Goal: Register for event/course

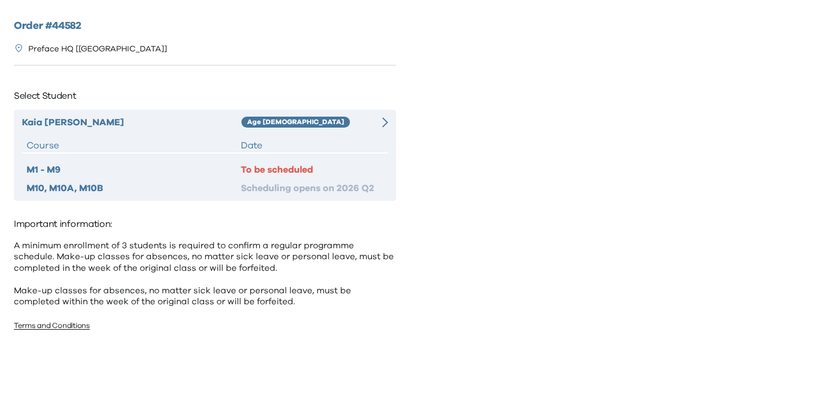
click at [379, 126] on div at bounding box center [378, 122] width 18 height 14
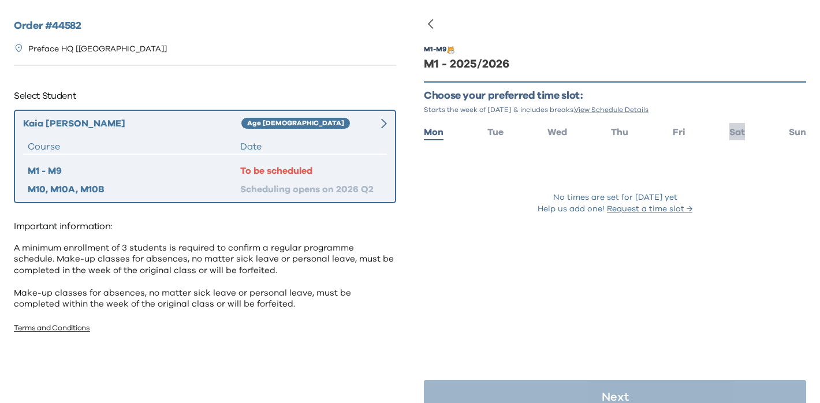
click at [742, 132] on span "Sat" at bounding box center [737, 132] width 16 height 9
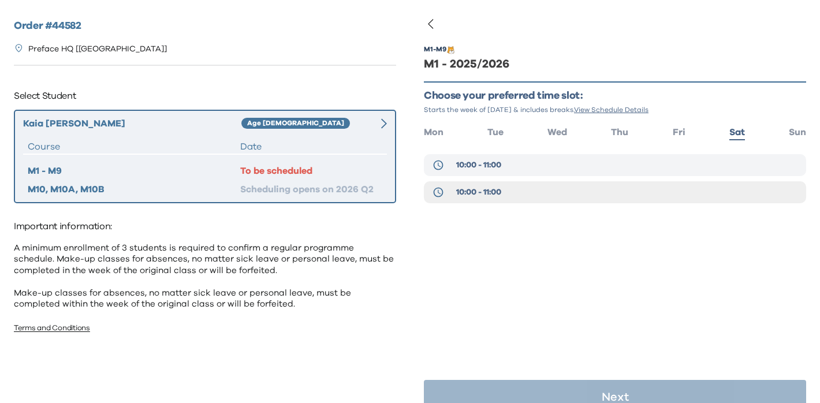
click at [531, 171] on button "10:00 - 11:00" at bounding box center [615, 165] width 382 height 22
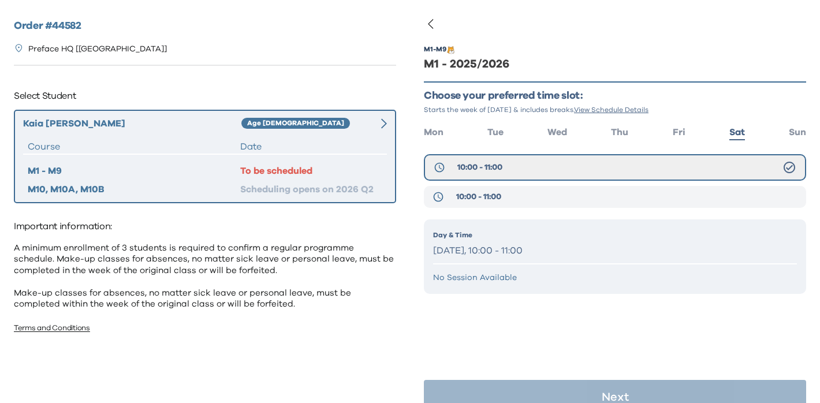
click at [510, 203] on button "10:00 - 11:00" at bounding box center [615, 197] width 382 height 22
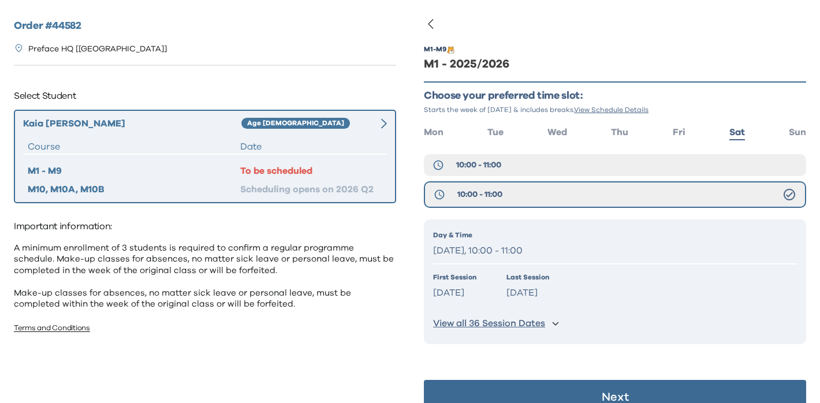
scroll to position [23, 0]
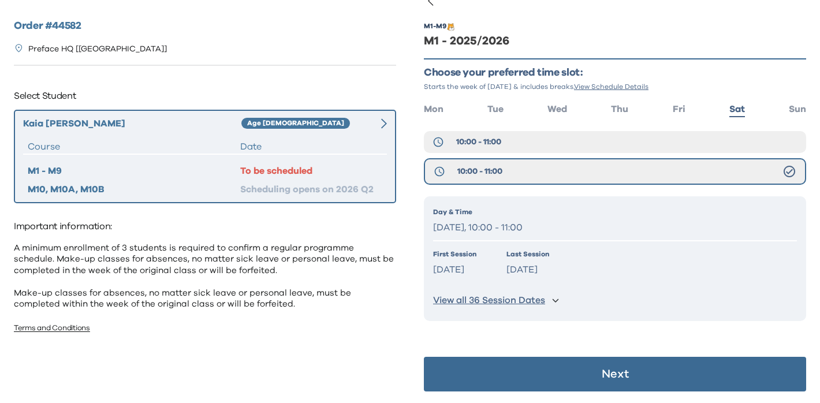
click at [536, 376] on button "Next" at bounding box center [615, 374] width 382 height 35
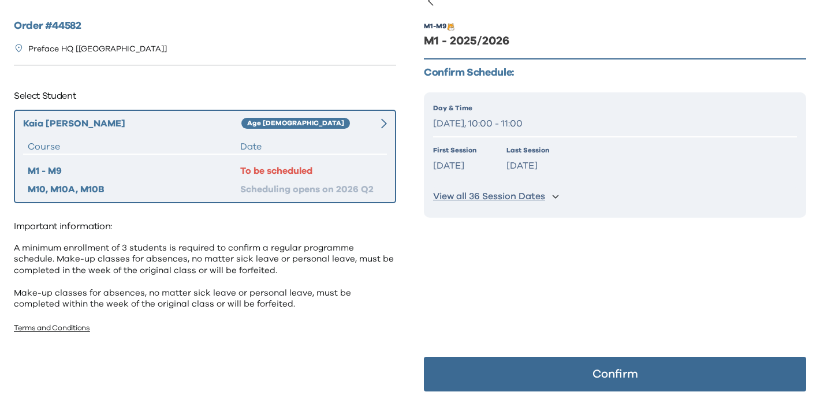
click at [536, 376] on button "Confirm" at bounding box center [615, 374] width 382 height 35
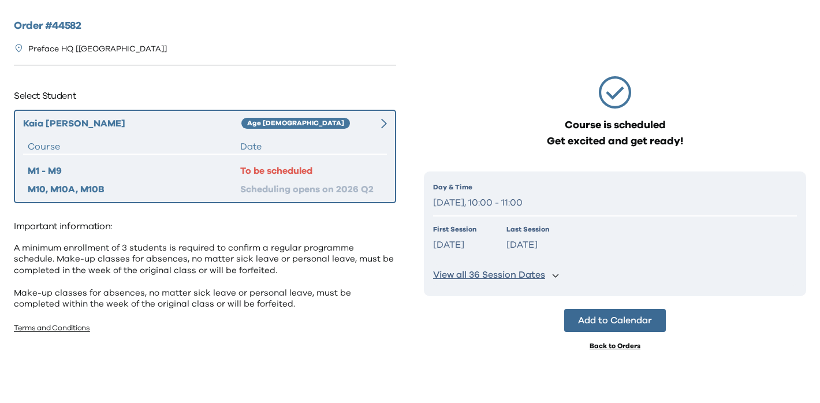
scroll to position [0, 0]
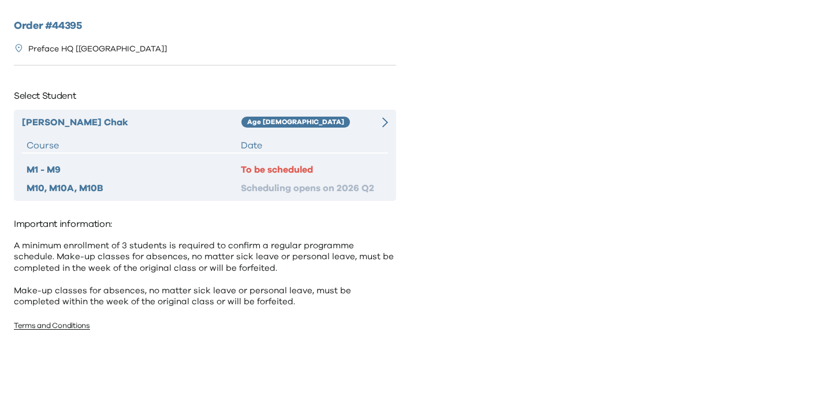
click at [361, 129] on div "Griffin Chak Age 4-5 Course Date M1 - M9 To be scheduled M10, M10A, M10B Schedu…" at bounding box center [205, 155] width 382 height 91
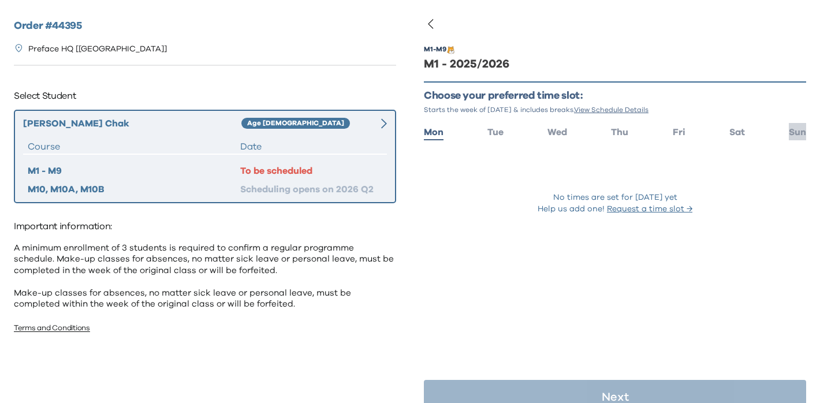
click at [794, 130] on span "Sun" at bounding box center [797, 132] width 17 height 9
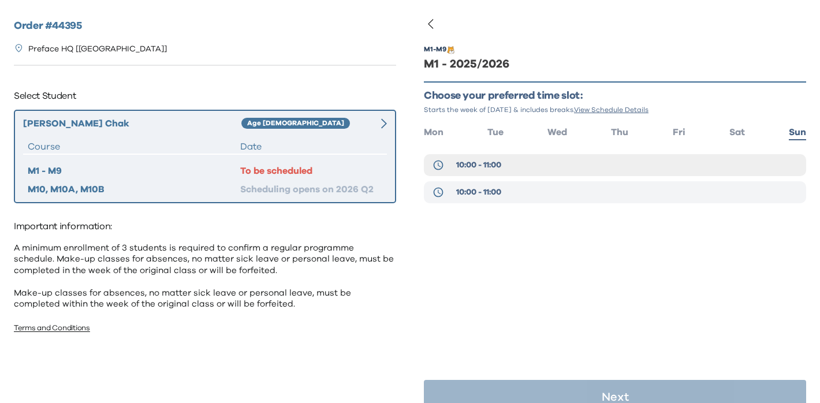
click at [531, 191] on button "10:00 - 11:00" at bounding box center [615, 192] width 382 height 22
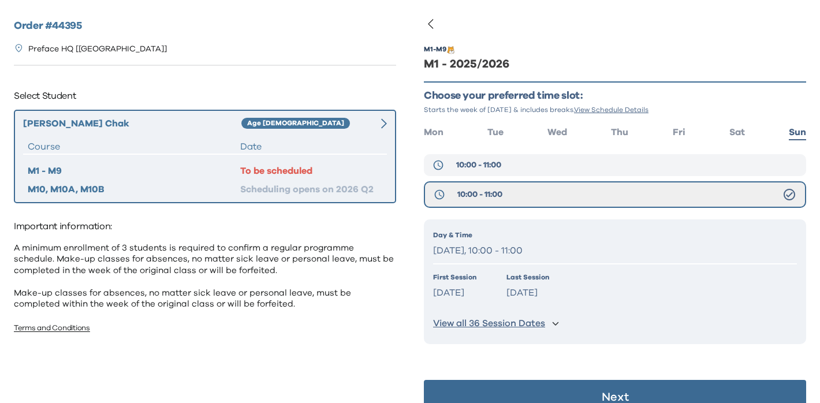
click at [525, 170] on button "10:00 - 11:00" at bounding box center [615, 165] width 382 height 22
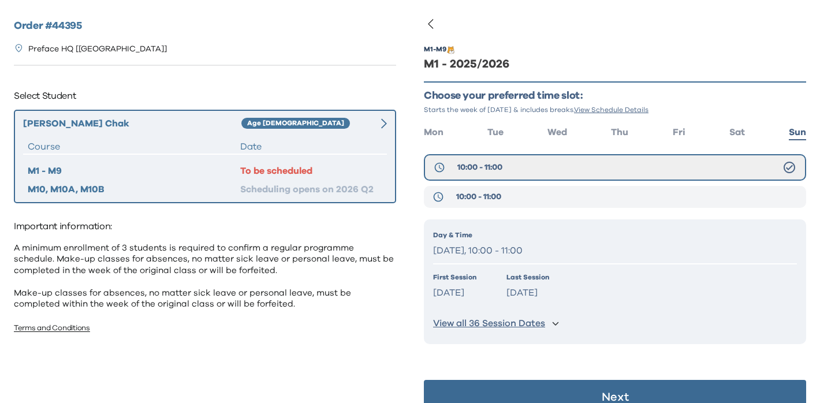
click at [520, 197] on button "10:00 - 11:00" at bounding box center [615, 197] width 382 height 22
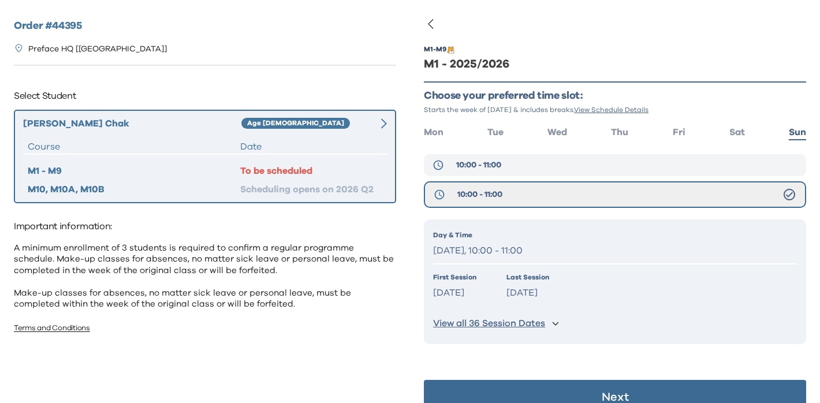
click at [482, 171] on button "10:00 - 11:00" at bounding box center [615, 165] width 382 height 22
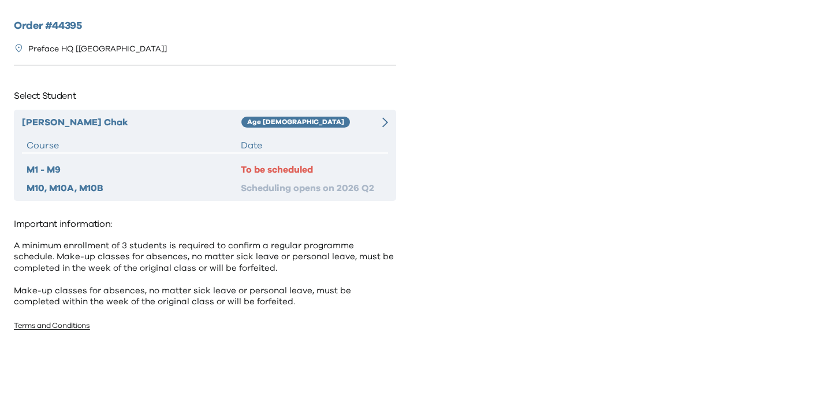
click at [374, 121] on div at bounding box center [378, 122] width 18 height 14
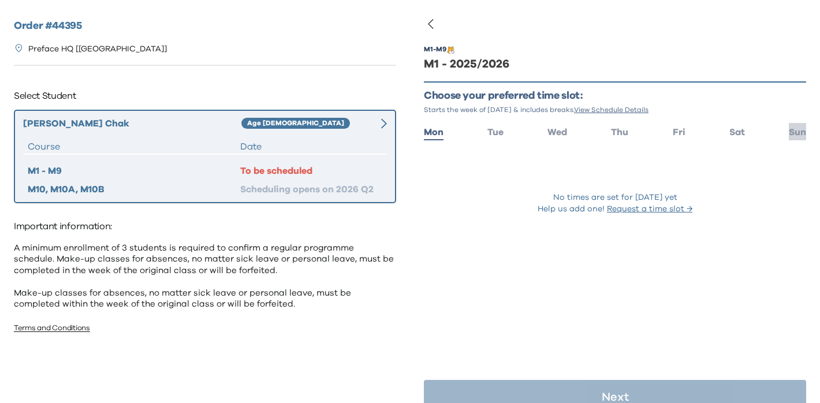
click at [796, 137] on li "Sun" at bounding box center [797, 131] width 17 height 17
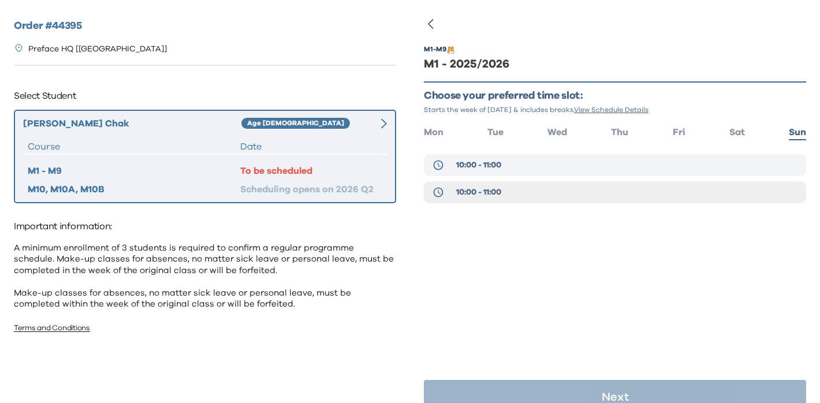
click at [499, 174] on button "10:00 - 11:00" at bounding box center [615, 165] width 382 height 22
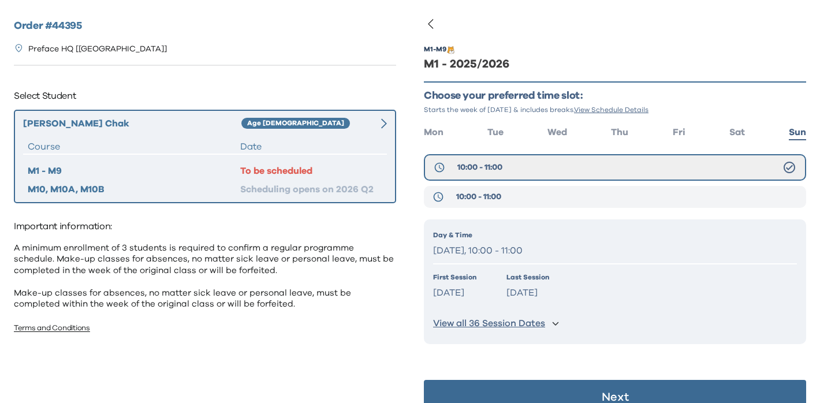
click at [496, 196] on span "10:00 - 11:00" at bounding box center [478, 197] width 45 height 12
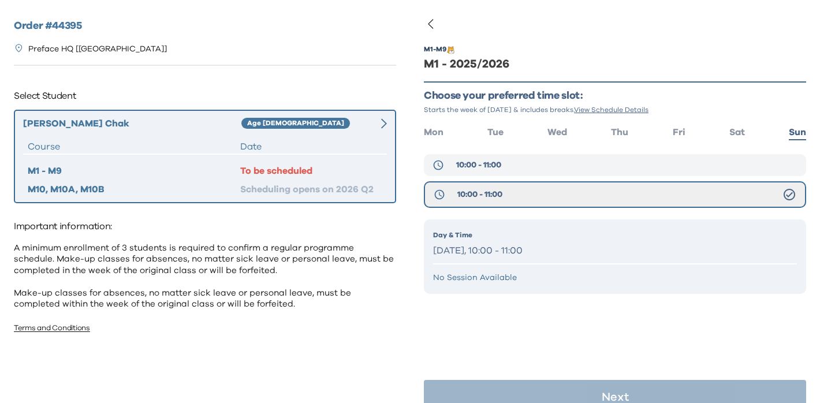
click at [499, 169] on span "10:00 - 11:00" at bounding box center [478, 165] width 45 height 12
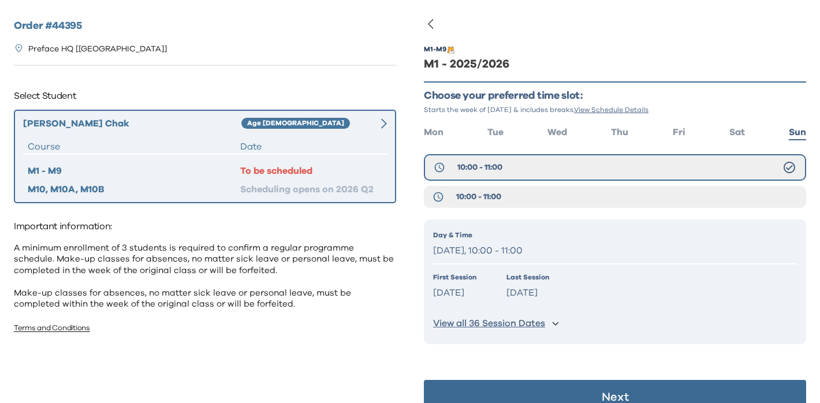
click at [550, 386] on button "Next" at bounding box center [615, 397] width 382 height 35
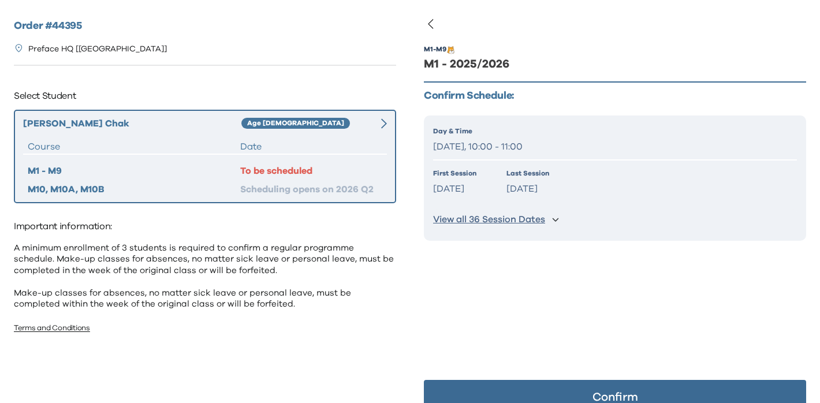
click at [550, 392] on button "Confirm" at bounding box center [615, 397] width 382 height 35
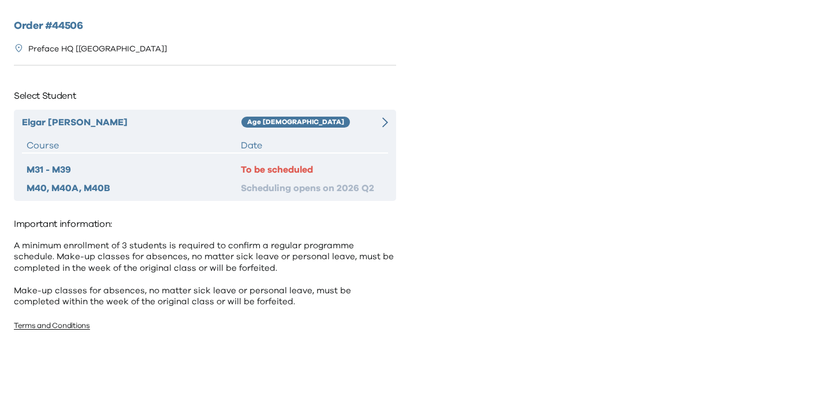
click at [380, 127] on div at bounding box center [378, 122] width 18 height 14
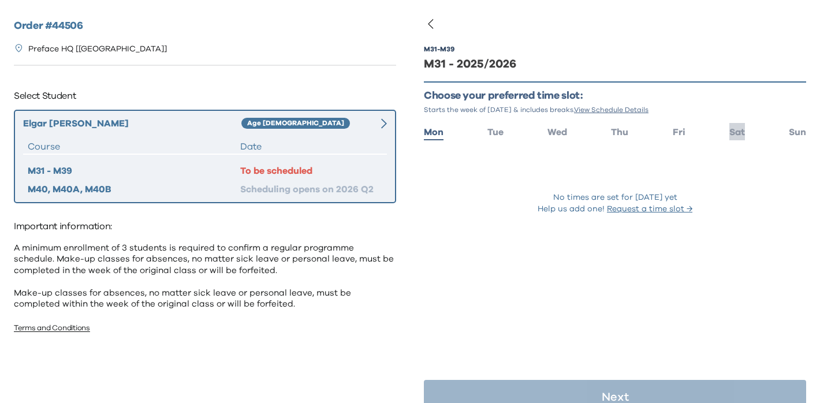
click at [733, 128] on span "Sat" at bounding box center [737, 132] width 16 height 9
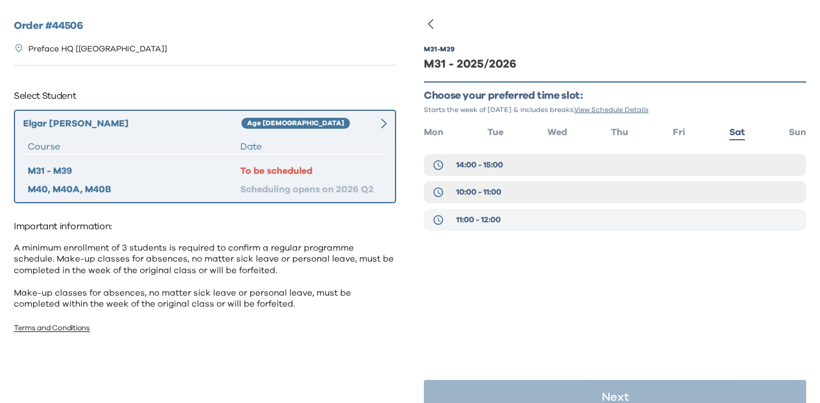
click at [497, 226] on button "11:00 - 12:00" at bounding box center [615, 220] width 382 height 22
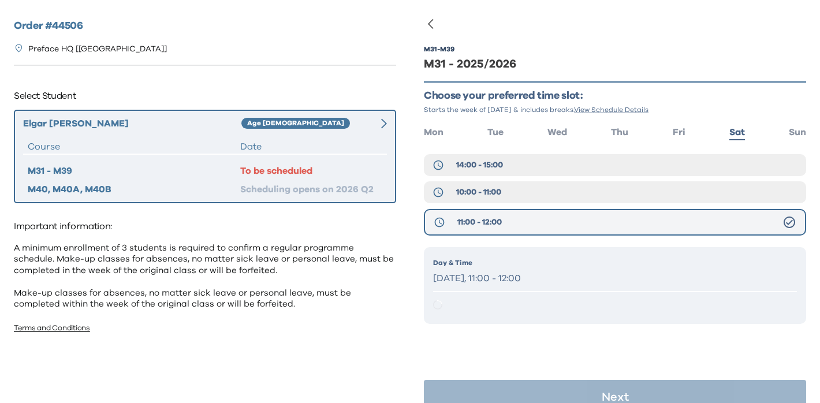
scroll to position [23, 0]
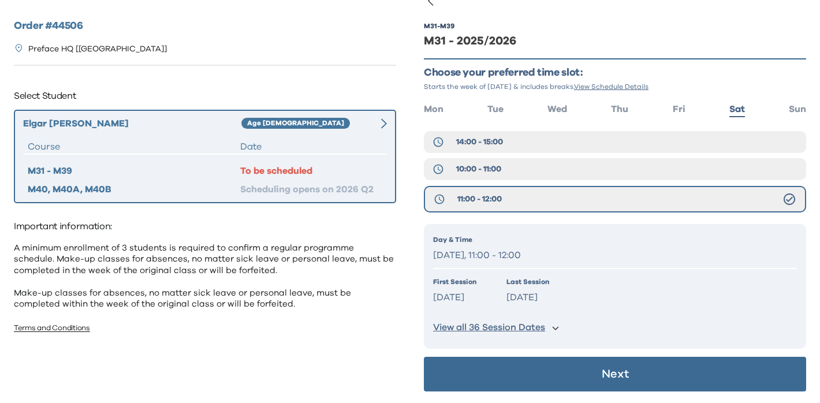
click at [532, 364] on button "Next" at bounding box center [615, 374] width 382 height 35
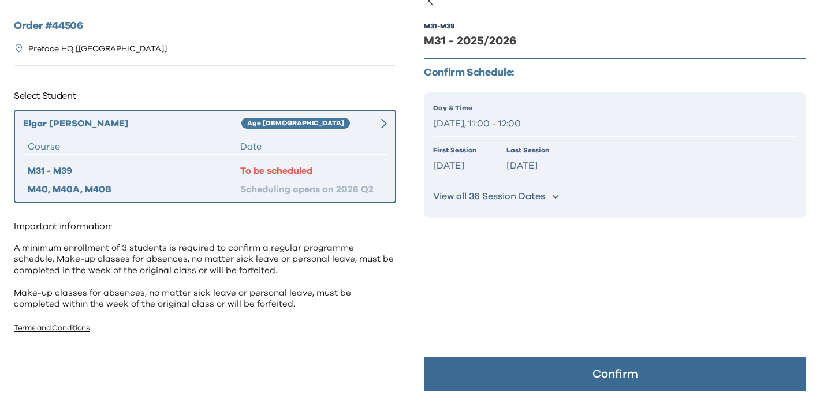
click at [509, 192] on p "View all 36 Session Dates" at bounding box center [489, 197] width 112 height 12
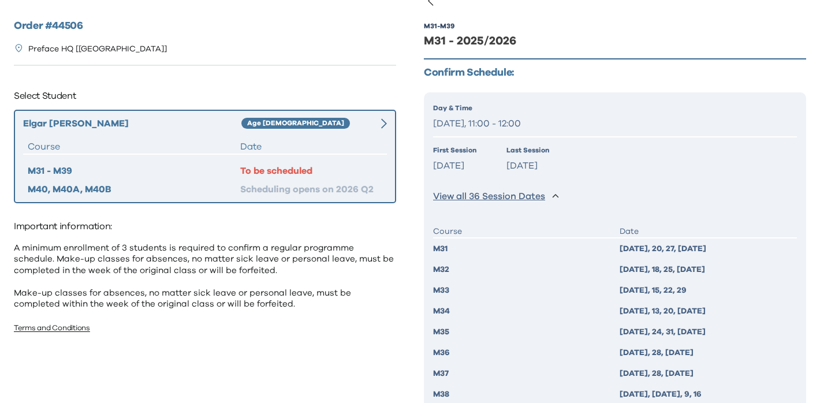
scroll to position [112, 0]
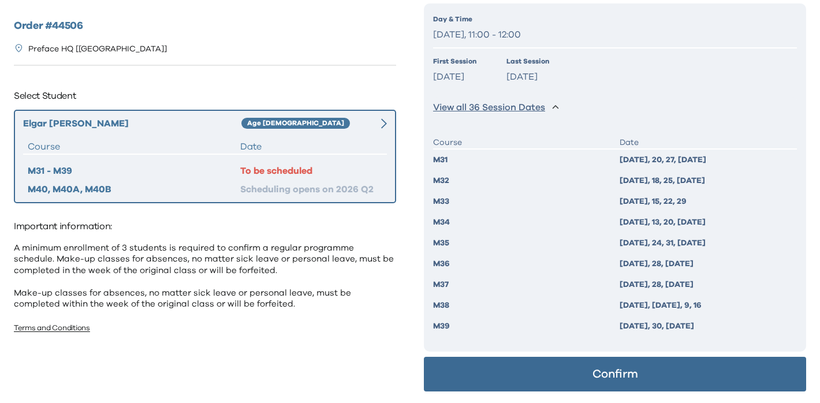
click at [551, 379] on button "Confirm" at bounding box center [615, 374] width 382 height 35
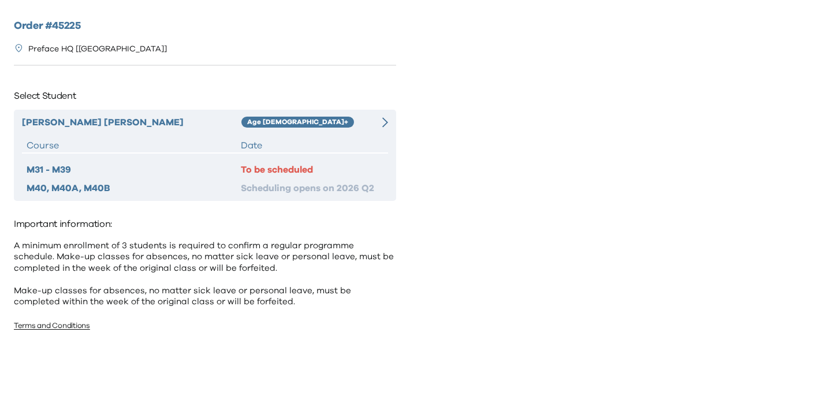
click at [367, 125] on div "Age [DEMOGRAPHIC_DATA]+" at bounding box center [305, 122] width 128 height 14
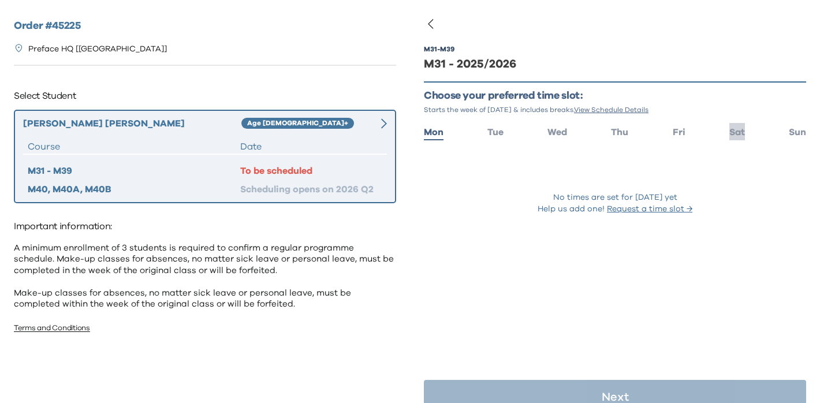
click at [729, 130] on span "Sat" at bounding box center [737, 132] width 16 height 9
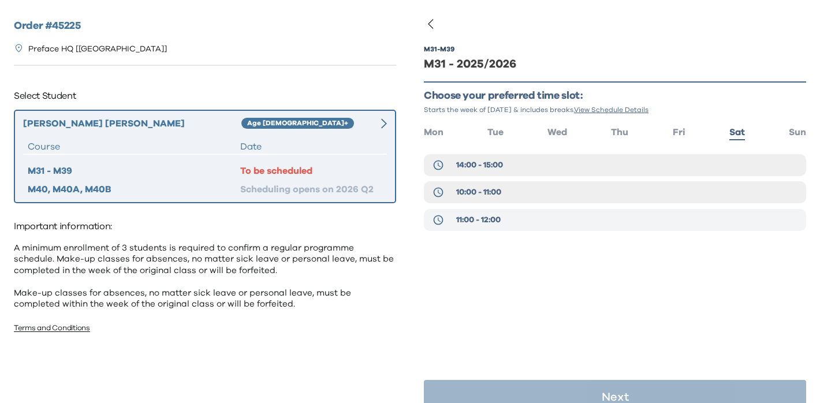
click at [543, 220] on button "11:00 - 12:00" at bounding box center [615, 220] width 382 height 22
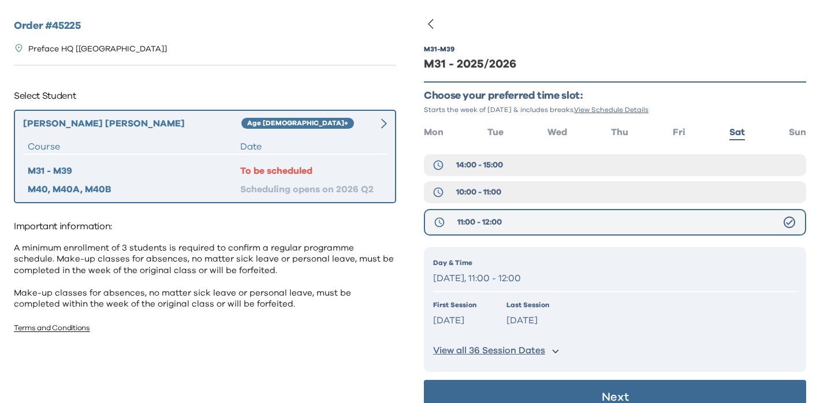
scroll to position [23, 0]
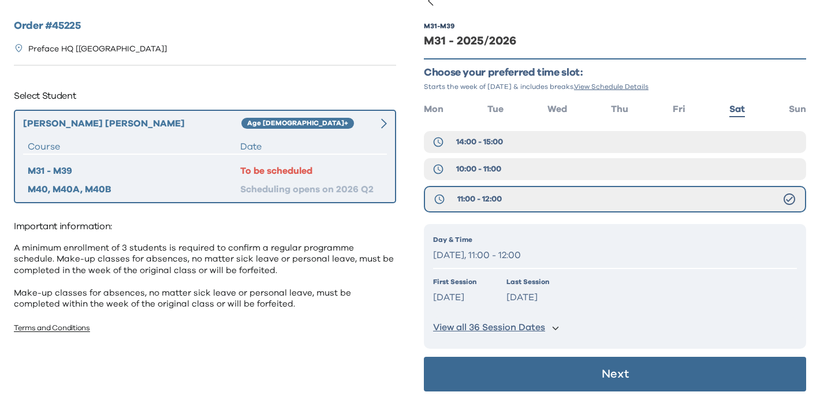
click at [553, 368] on button "Next" at bounding box center [615, 374] width 382 height 35
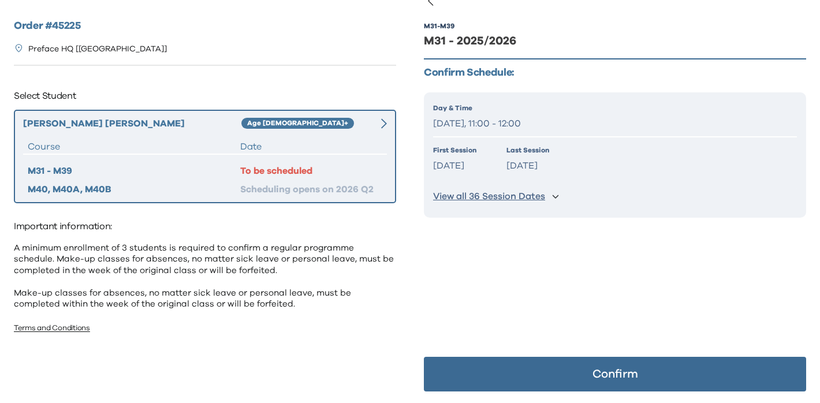
click at [553, 368] on button "Confirm" at bounding box center [615, 374] width 382 height 35
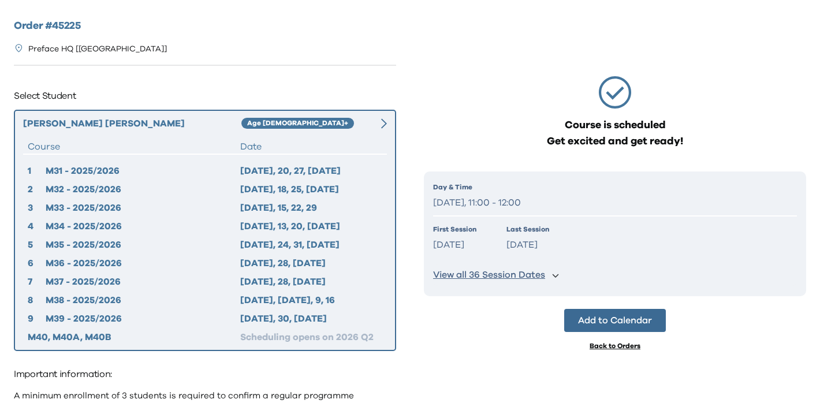
scroll to position [0, 0]
